Goal: Transaction & Acquisition: Subscribe to service/newsletter

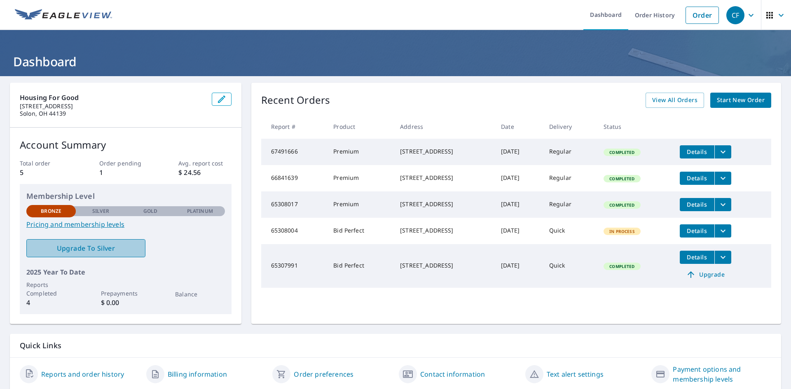
click at [94, 250] on span "Upgrade To Silver" at bounding box center [86, 248] width 106 height 9
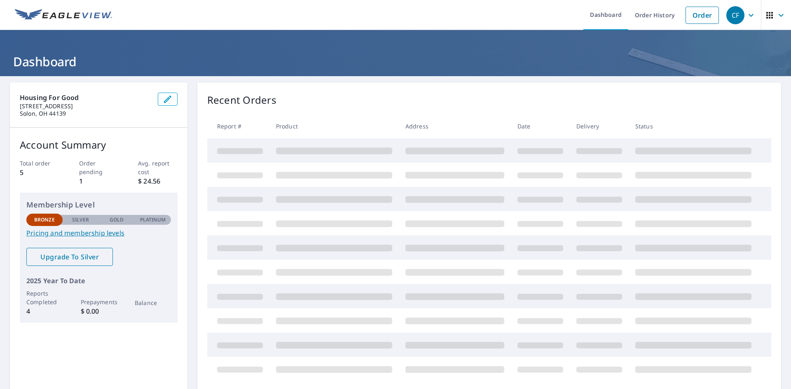
click at [75, 254] on span "Upgrade To Silver" at bounding box center [69, 257] width 73 height 9
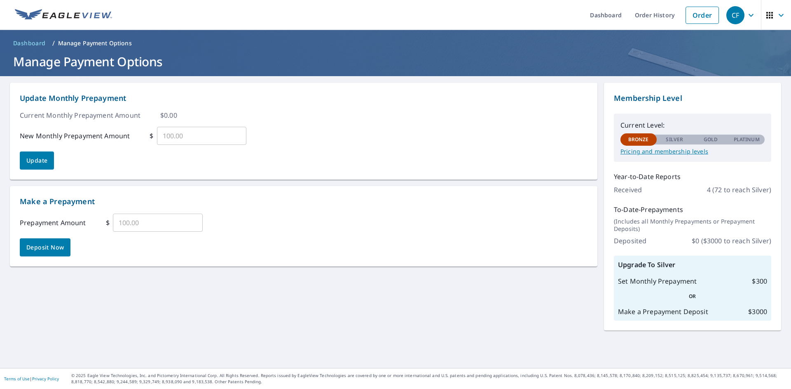
click at [678, 150] on p "Pricing and membership levels" at bounding box center [692, 151] width 144 height 7
